Goal: Task Accomplishment & Management: Manage account settings

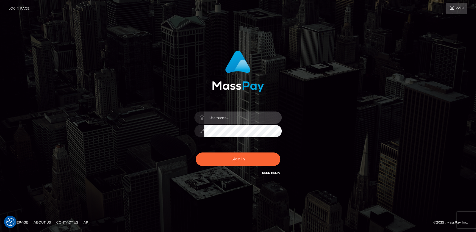
drag, startPoint x: 240, startPoint y: 117, endPoint x: 241, endPoint y: 123, distance: 6.1
click at [240, 117] on input "text" at bounding box center [243, 117] width 78 height 12
type input "aruiu@metawin.inc"
drag, startPoint x: 228, startPoint y: 118, endPoint x: 206, endPoint y: 121, distance: 22.9
click at [204, 120] on input "aruiu@metawin.inc" at bounding box center [243, 117] width 78 height 12
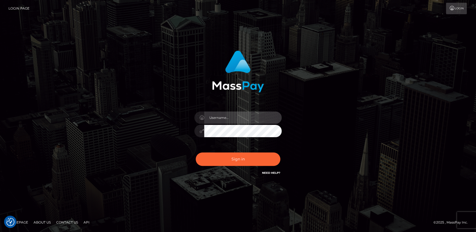
click at [226, 119] on input "text" at bounding box center [243, 117] width 78 height 12
type input "andy.wowcan"
click at [196, 152] on button "Sign in" at bounding box center [238, 158] width 85 height 13
click at [241, 118] on input "text" at bounding box center [243, 117] width 78 height 12
type input "[PERSON_NAME].wowcan"
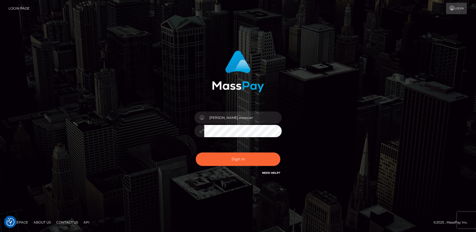
click at [196, 152] on button "Sign in" at bounding box center [238, 158] width 85 height 13
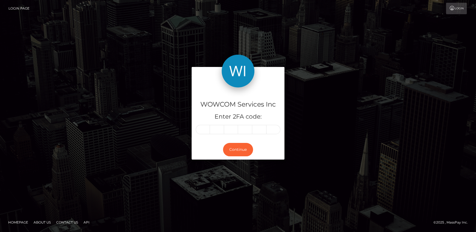
click at [282, 150] on div "WOWCOM Services Inc Enter 2FA code: Continue" at bounding box center [238, 113] width 93 height 93
click at [205, 130] on input "text" at bounding box center [203, 129] width 14 height 9
type input "9"
type input "6"
type input "2"
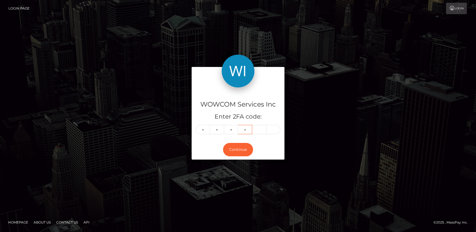
type input "2"
type input "5"
type input "8"
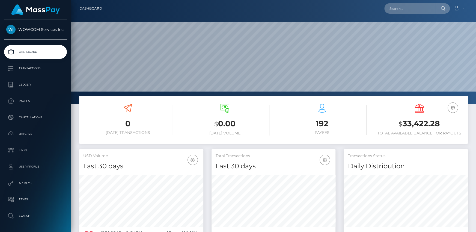
scroll to position [97, 124]
drag, startPoint x: 404, startPoint y: 126, endPoint x: 441, endPoint y: 123, distance: 37.6
click at [441, 123] on h3 "$ 33,422.28" at bounding box center [419, 123] width 89 height 11
copy h3 "33,422.28"
